Goal: Navigation & Orientation: Find specific page/section

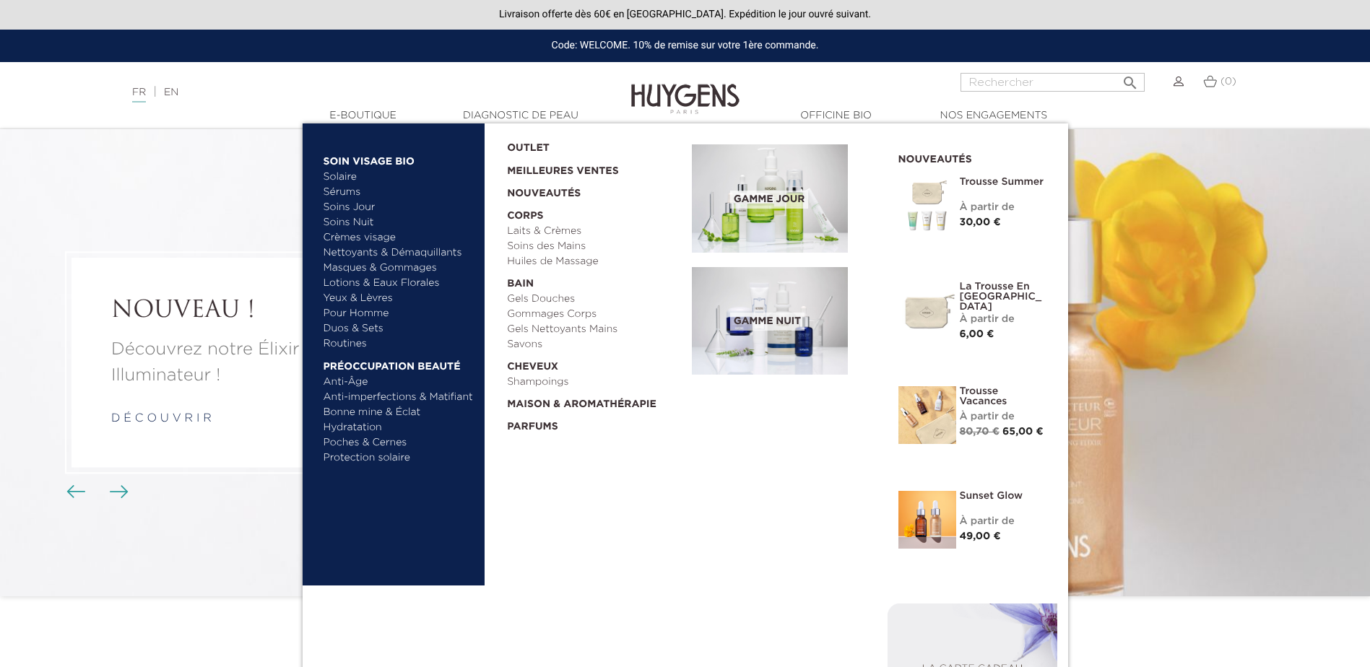
click at [349, 383] on link "Anti-Âge" at bounding box center [399, 382] width 151 height 15
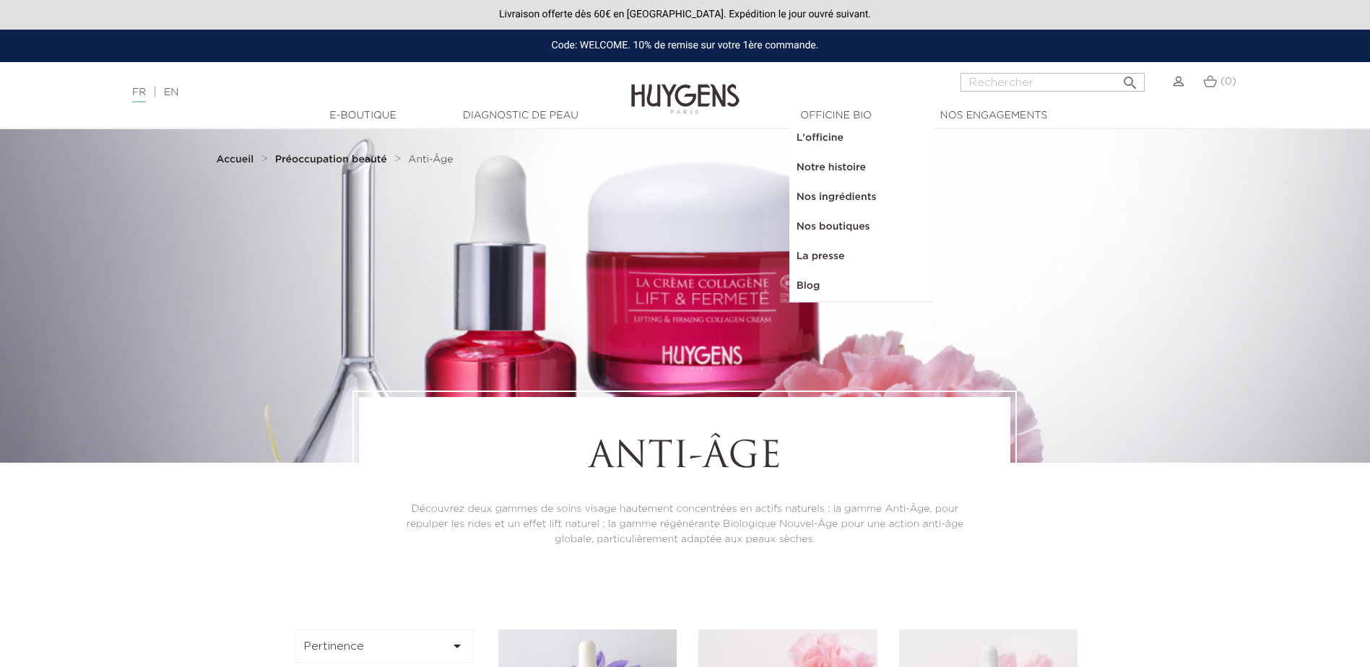
click at [813, 223] on link "Nos boutiques" at bounding box center [861, 227] width 144 height 30
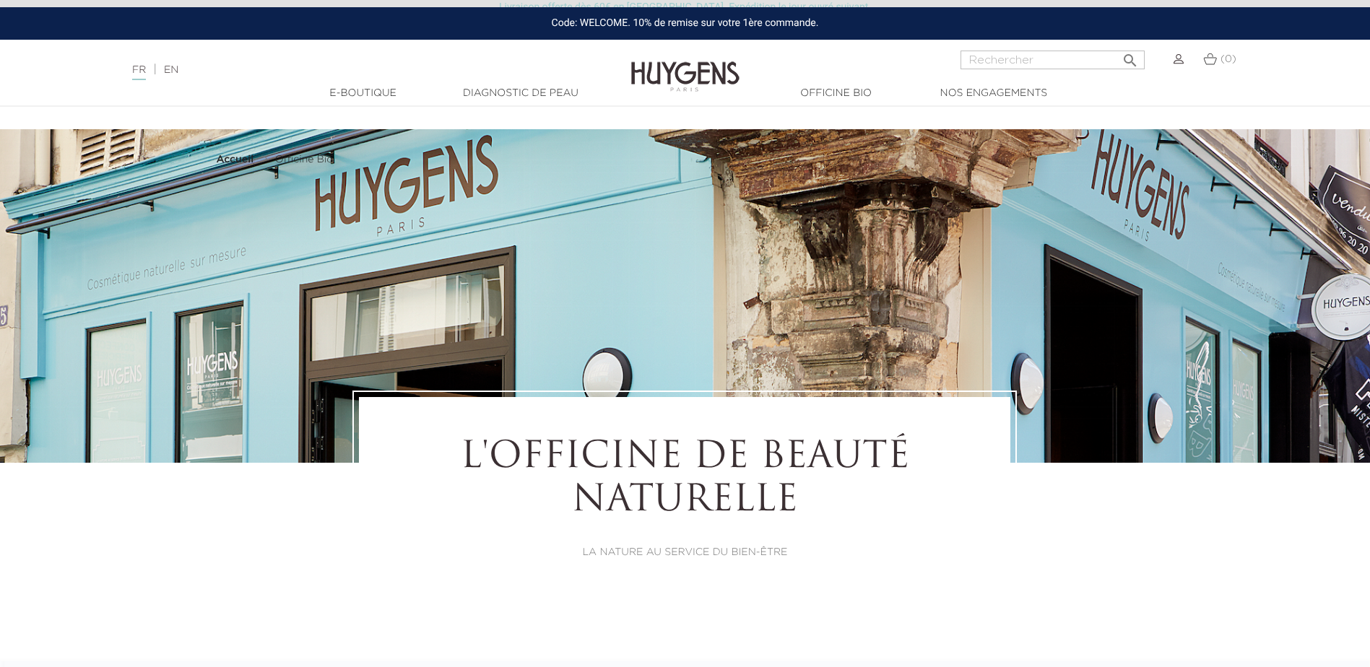
select select "FR"
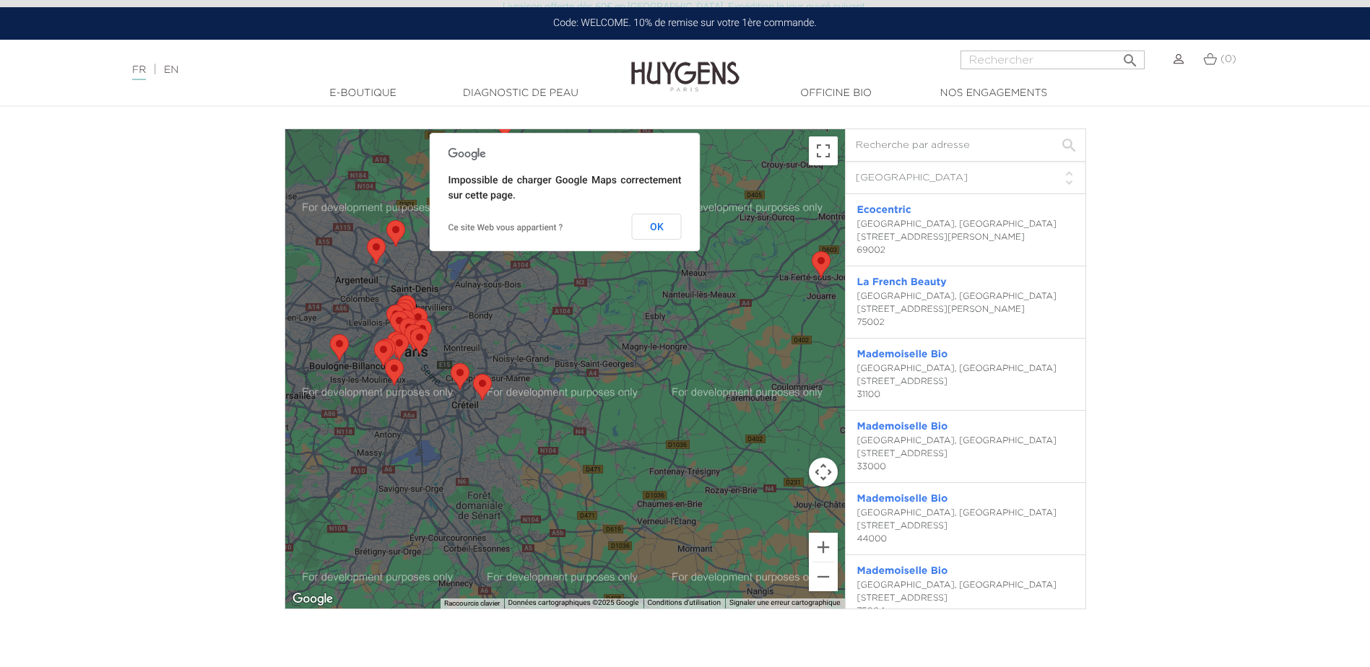
click at [191, 188] on div "L'OFFICINE DE BEAUTÉ NATURELLE LA NATURE AU SERVICE DU BIEN-ÊTRE OÙ NOUS TROUVE…" at bounding box center [685, 9] width 1370 height 7825
click at [649, 231] on button "OK" at bounding box center [657, 227] width 50 height 26
